Goal: Find specific page/section: Find specific page/section

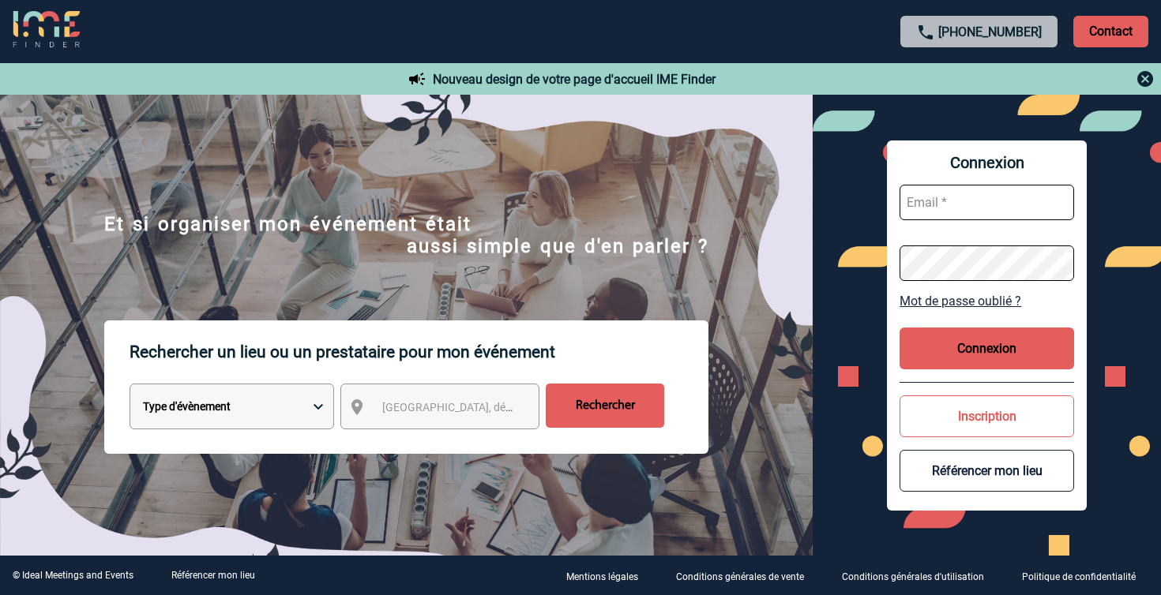
click at [426, 404] on span "Ville, département, région..." at bounding box center [492, 407] width 220 height 13
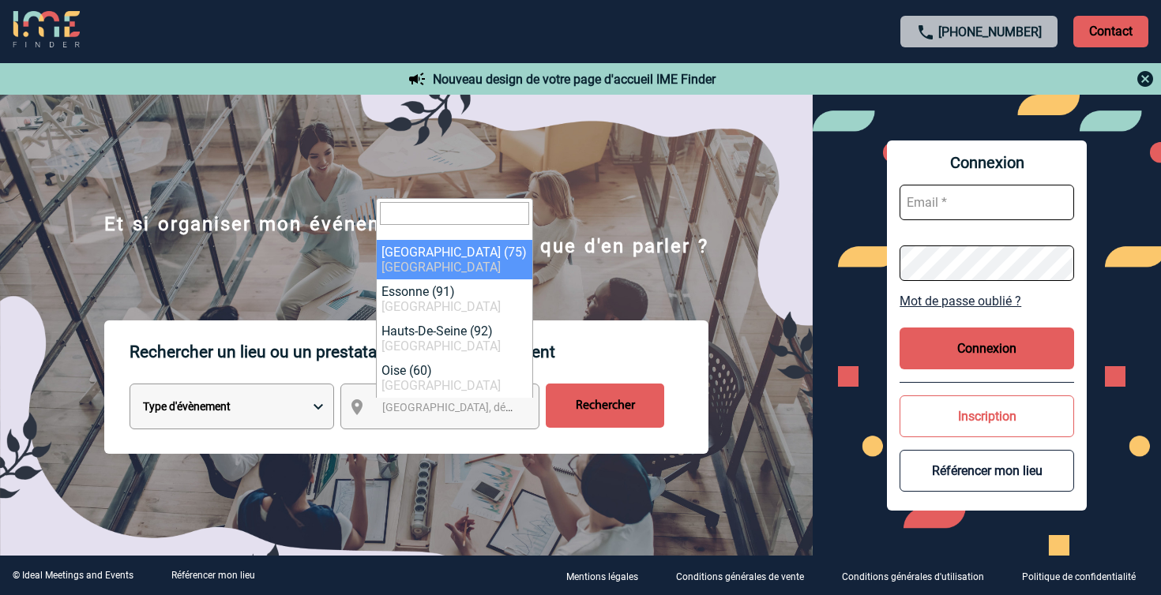
select select "3"
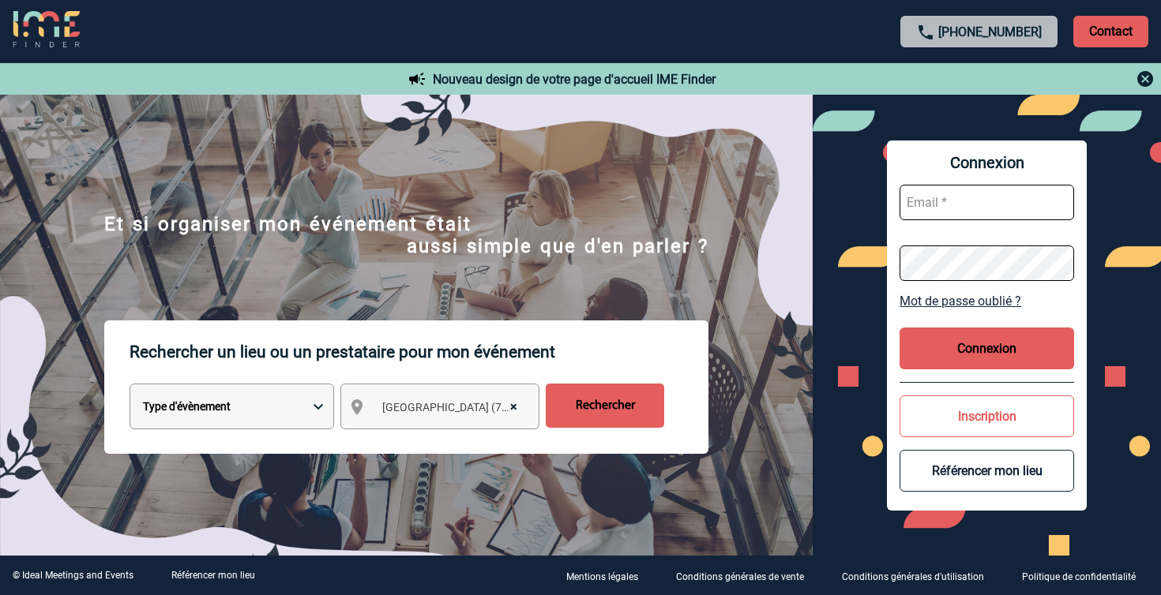
click at [221, 396] on select "Type d'évènement Séminaire avec nuitée Réunion Repas de groupe Team Building & …" at bounding box center [232, 407] width 205 height 46
select select "3"
click at [130, 385] on select "Type d'évènement Séminaire avec nuitée Réunion Repas de groupe Team Building & …" at bounding box center [232, 407] width 205 height 46
click at [599, 399] on input "Rechercher" at bounding box center [605, 406] width 118 height 44
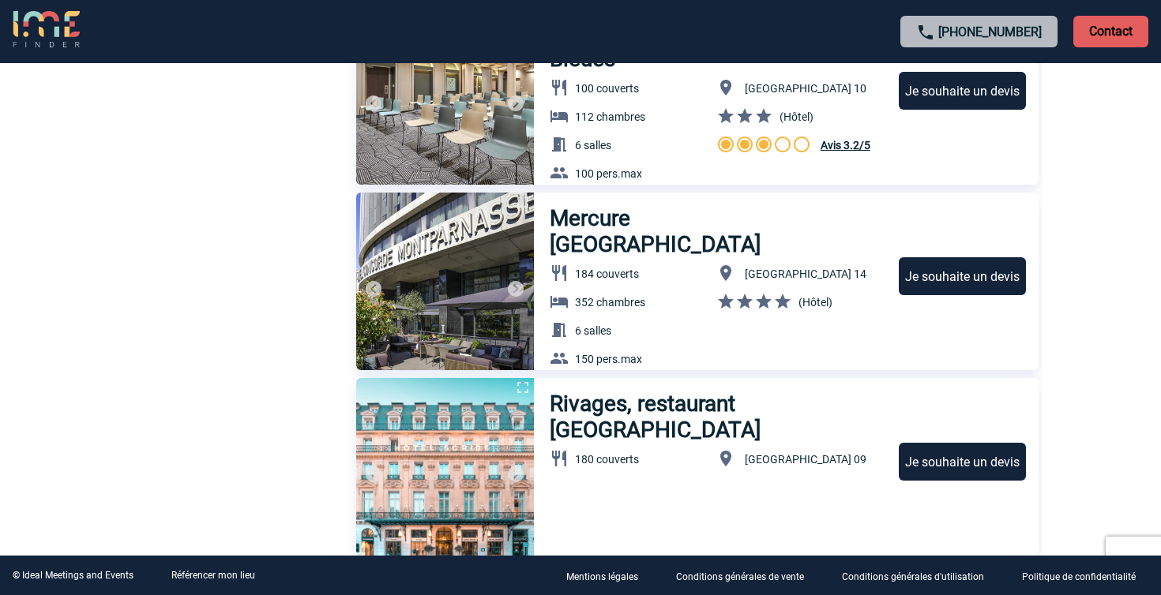
scroll to position [5326, 0]
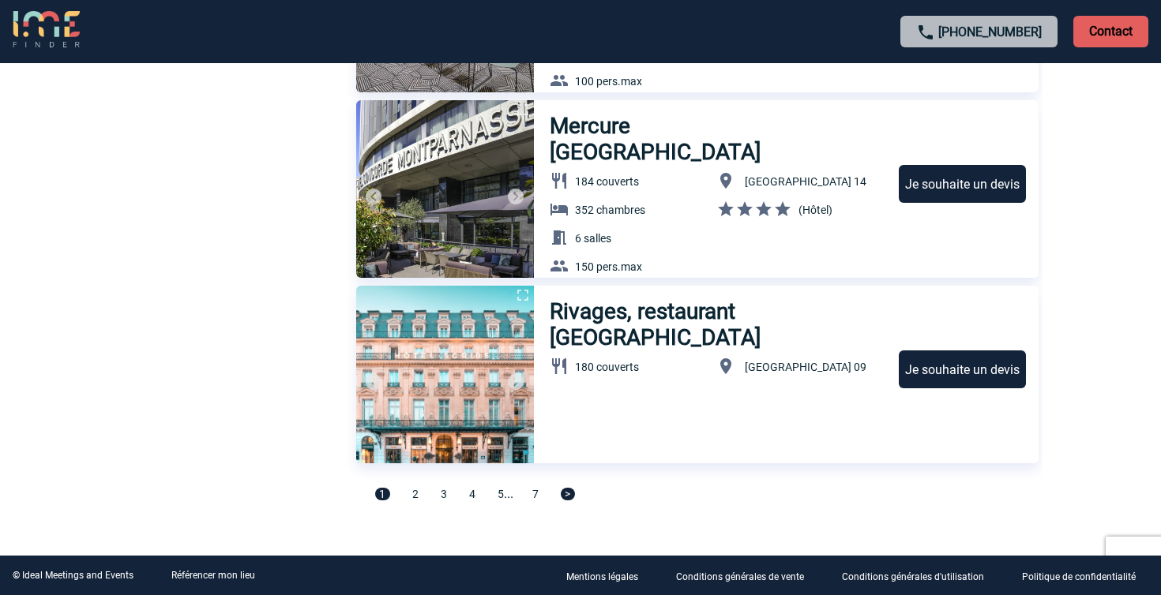
click at [421, 503] on div "1 2 3 4 5 ... 7 >" at bounding box center [697, 501] width 682 height 30
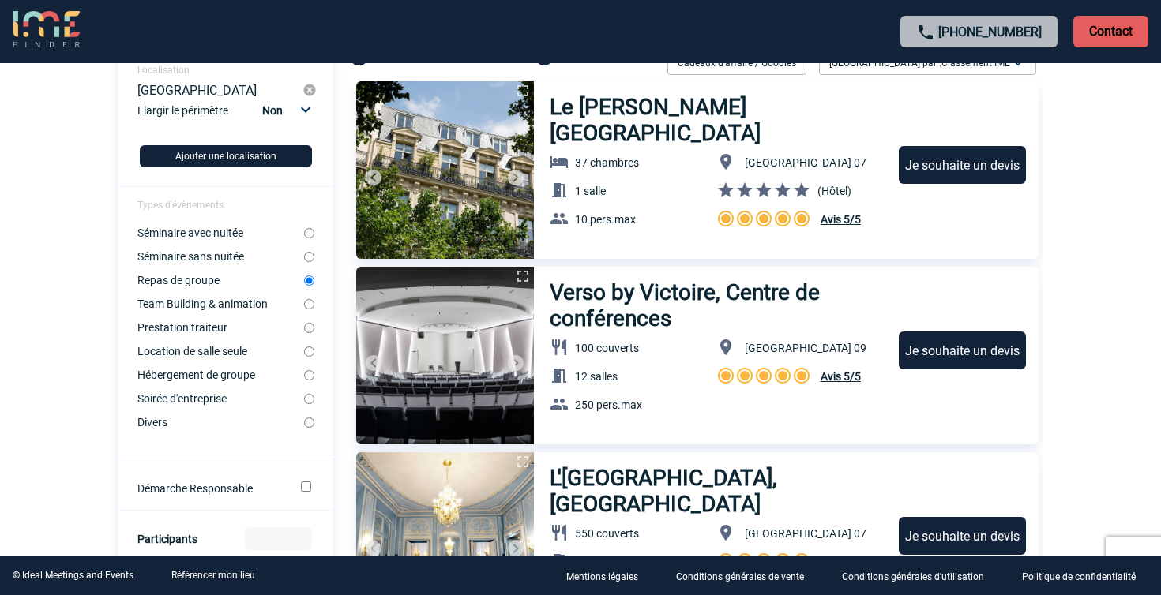
scroll to position [0, 0]
